Goal: Find specific page/section: Find specific page/section

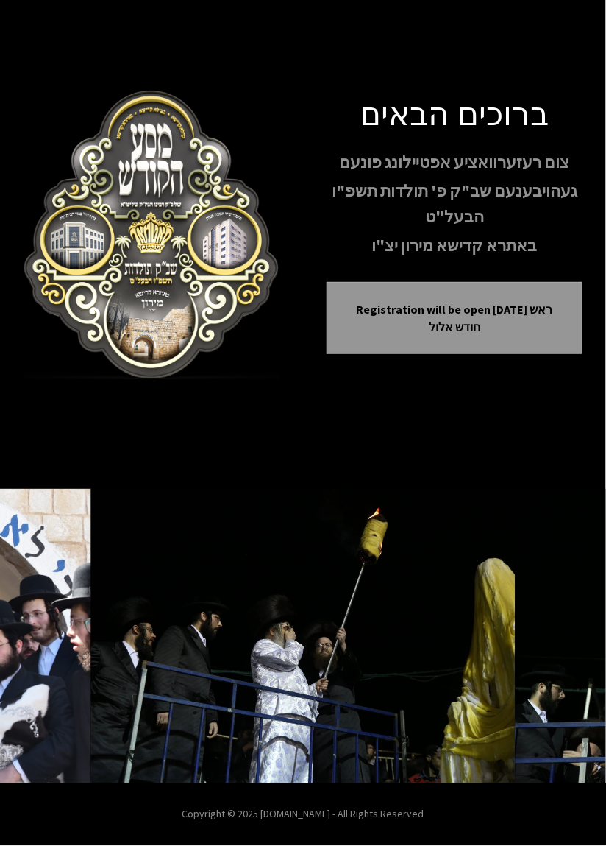
scroll to position [71, 0]
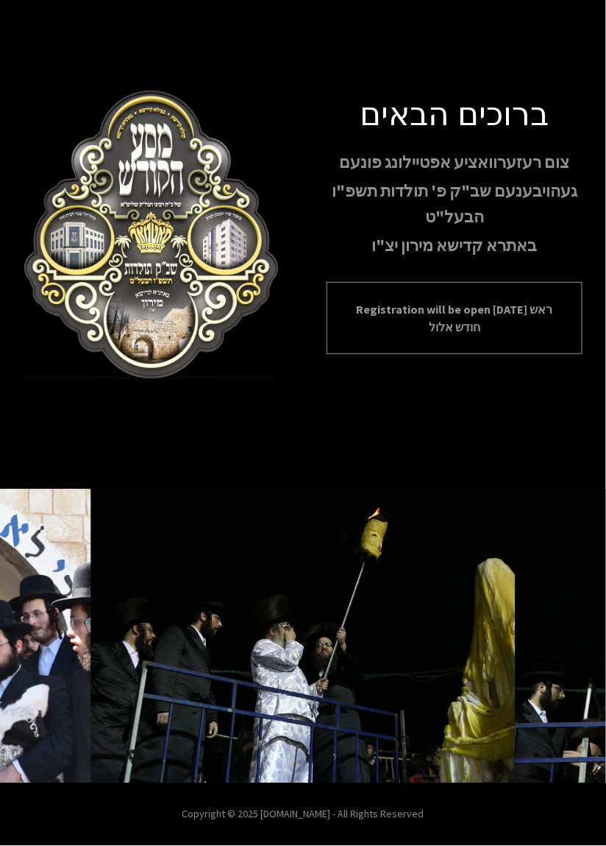
click at [517, 300] on p "Registration will be open [DATE] ראש חודש אלול" at bounding box center [454, 317] width 219 height 35
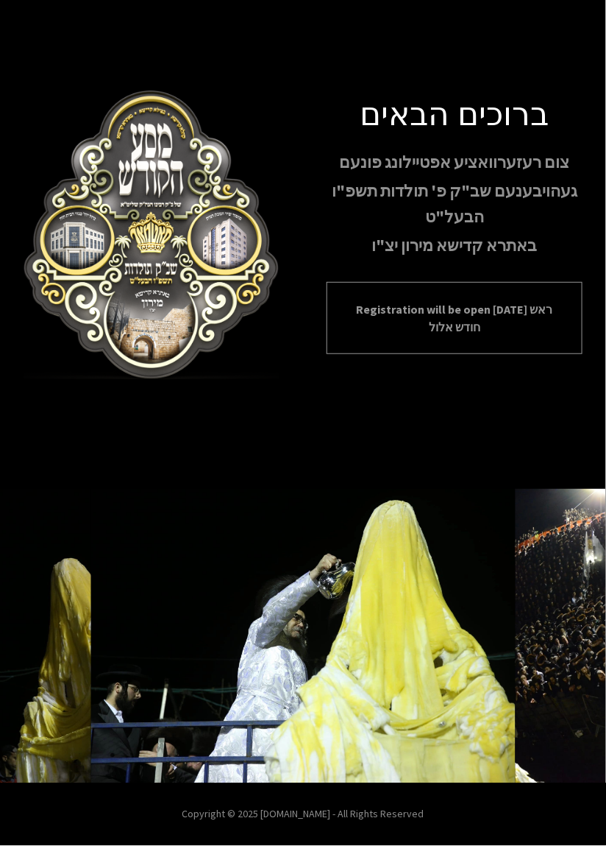
click at [531, 302] on p "Registration will be open [DATE] ראש חודש אלול" at bounding box center [454, 317] width 219 height 35
click at [530, 300] on p "Registration will be open [DATE] ראש חודש אלול" at bounding box center [454, 317] width 219 height 35
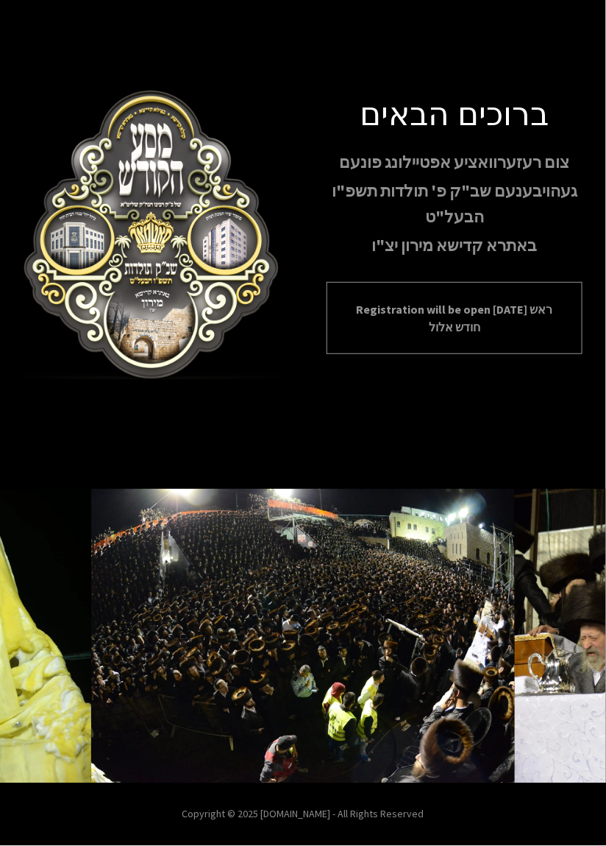
click at [447, 300] on p "Registration will be open [DATE] ראש חודש אלול" at bounding box center [454, 317] width 219 height 35
click at [461, 300] on p "Registration will be open [DATE] ראש חודש אלול" at bounding box center [454, 317] width 219 height 35
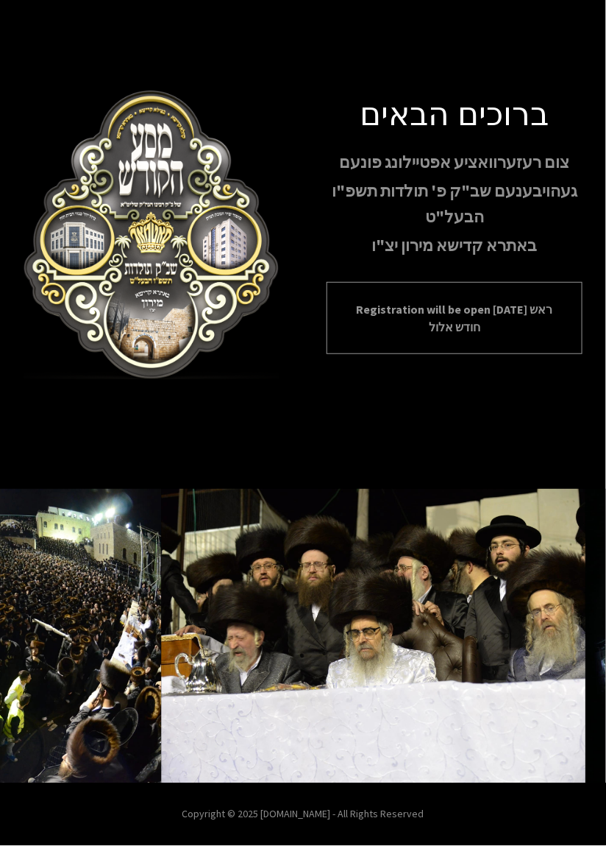
click at [476, 300] on p "Registration will be open [DATE] ראש חודש אלול" at bounding box center [454, 317] width 219 height 35
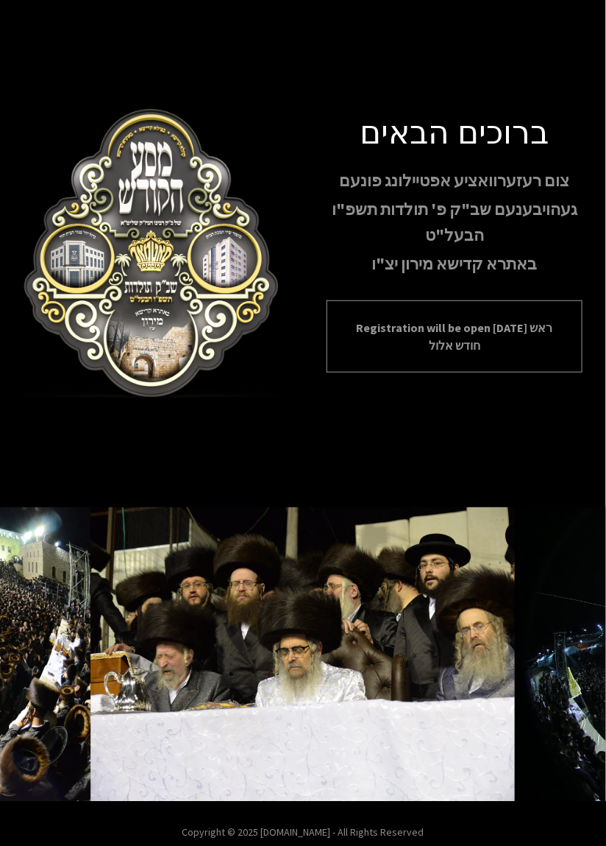
scroll to position [0, 0]
click at [495, 354] on p "Registration will be open [DATE] ראש חודש אלול" at bounding box center [454, 336] width 219 height 35
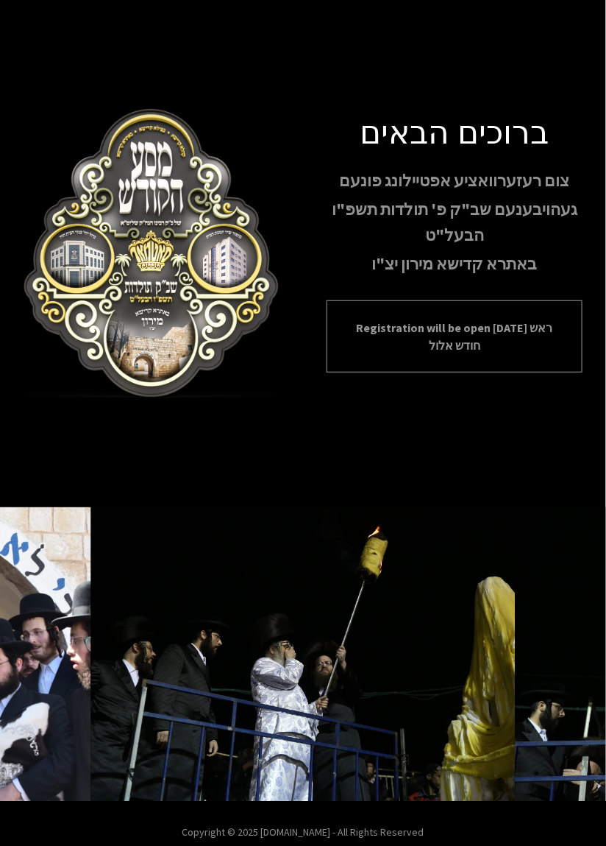
click at [494, 354] on p "Registration will be open [DATE] ראש חודש אלול" at bounding box center [454, 336] width 219 height 35
click at [536, 352] on p "Registration will be open [DATE] ראש חודש אלול" at bounding box center [454, 336] width 219 height 35
click at [539, 354] on p "Registration will be open [DATE] ראש חודש אלול" at bounding box center [454, 336] width 219 height 35
click at [462, 354] on p "Registration will be open [DATE] ראש חודש אלול" at bounding box center [454, 336] width 219 height 35
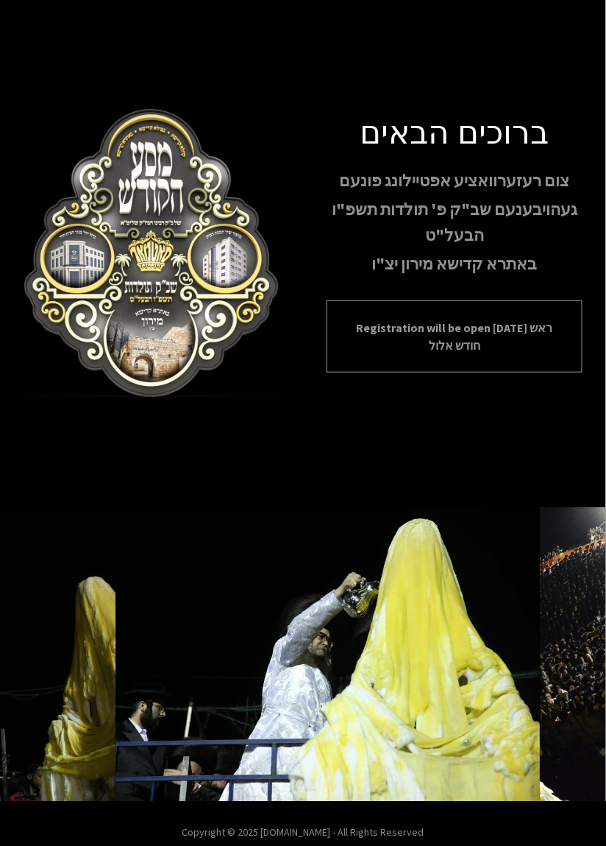
click at [467, 354] on p "Registration will be open [DATE] ראש חודש אלול" at bounding box center [454, 336] width 219 height 35
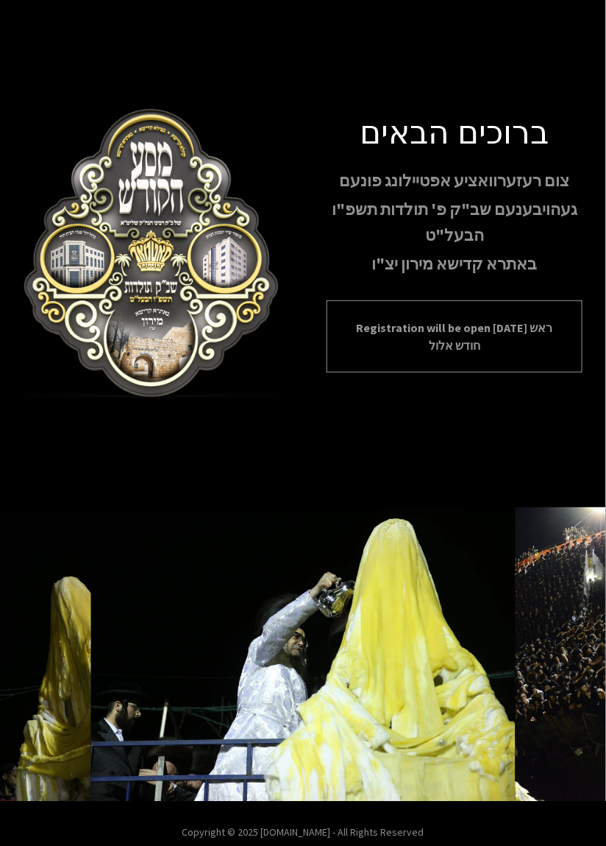
click at [484, 354] on p "Registration will be open [DATE] ראש חודש אלול" at bounding box center [454, 336] width 219 height 35
click at [480, 354] on p "Registration will be open [DATE] ראש חודש אלול" at bounding box center [454, 336] width 219 height 35
click at [483, 354] on p "Registration will be open [DATE] ראש חודש אלול" at bounding box center [454, 336] width 219 height 35
